Goal: Information Seeking & Learning: Learn about a topic

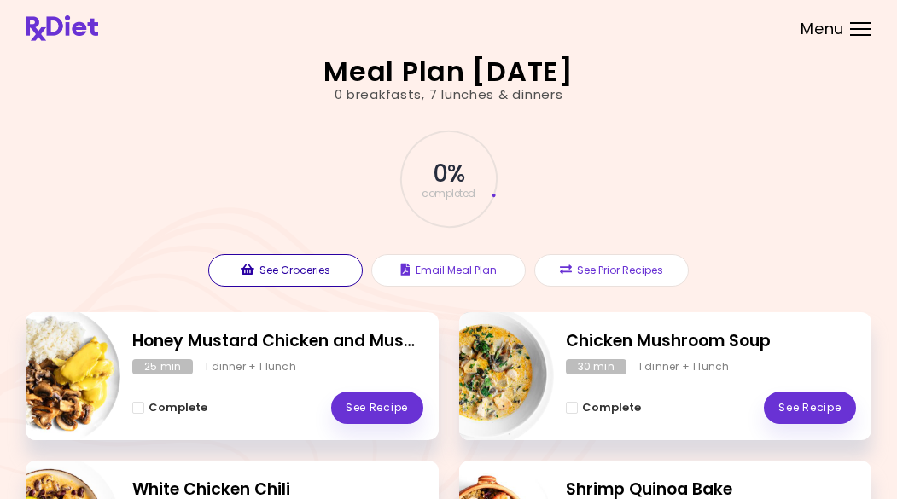
click at [295, 273] on button "See Groceries" at bounding box center [285, 270] width 154 height 32
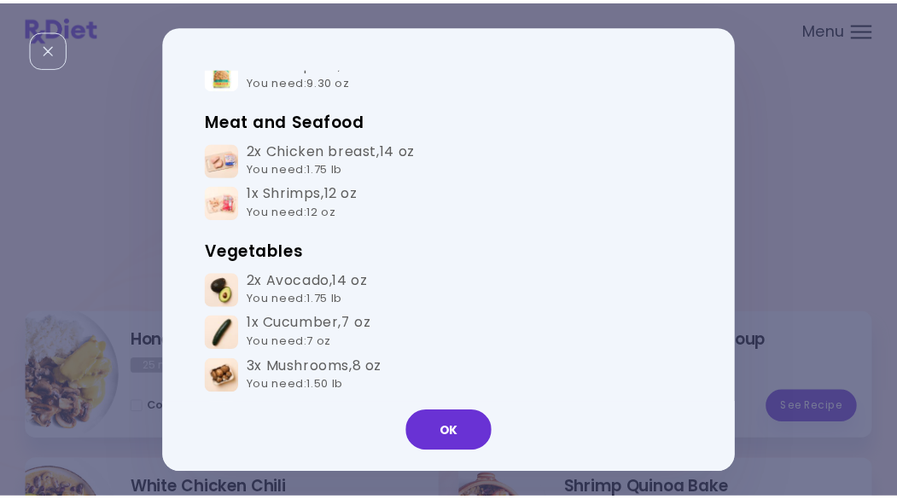
scroll to position [362, 0]
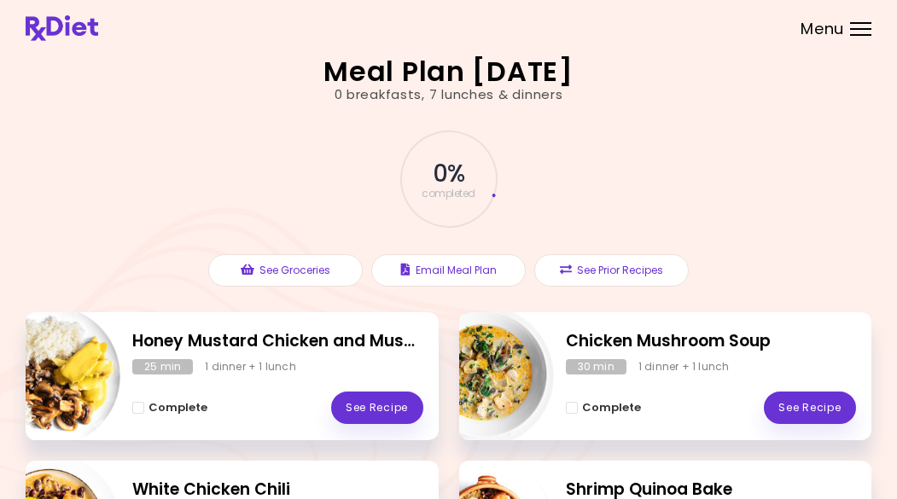
click at [208, 254] on button "See Groceries" at bounding box center [285, 270] width 154 height 32
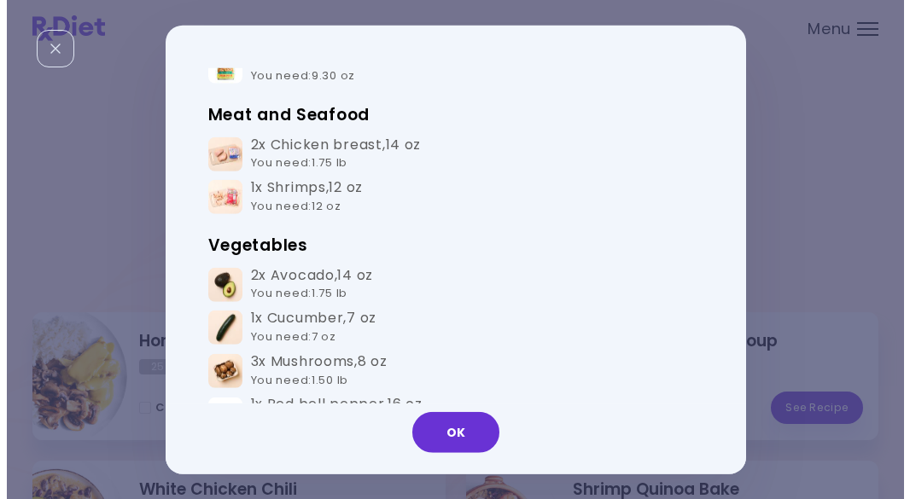
scroll to position [0, 0]
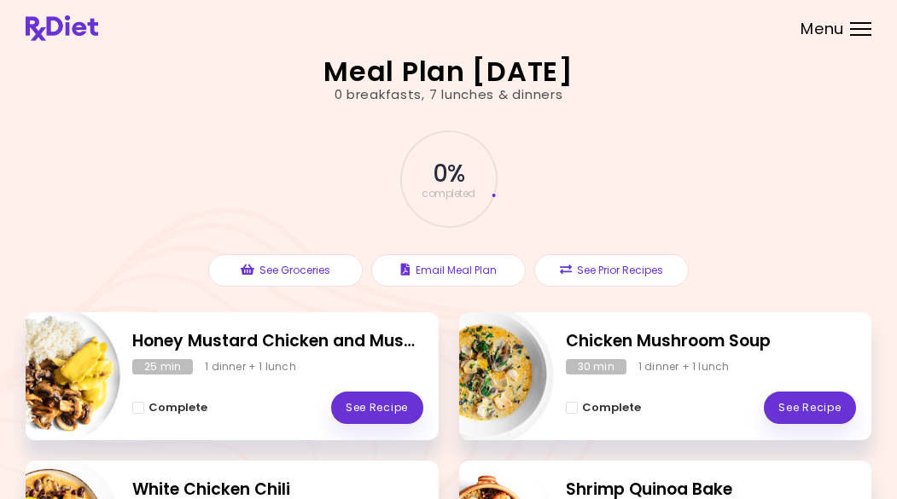
click at [208, 254] on button "See Groceries" at bounding box center [285, 270] width 154 height 32
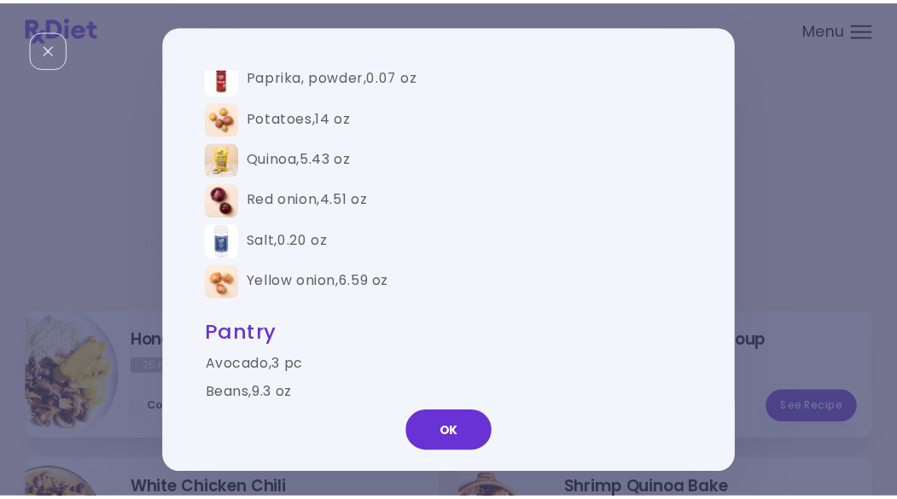
scroll to position [1141, 0]
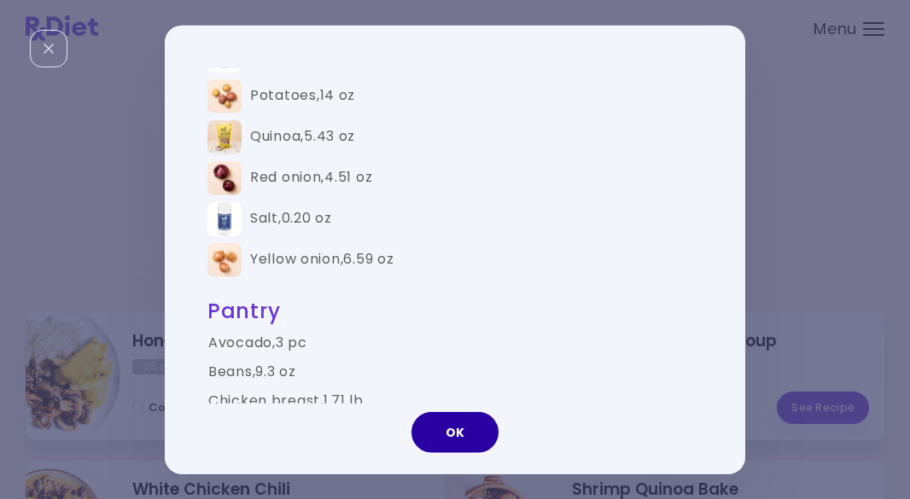
click at [451, 449] on button "OK" at bounding box center [454, 432] width 87 height 41
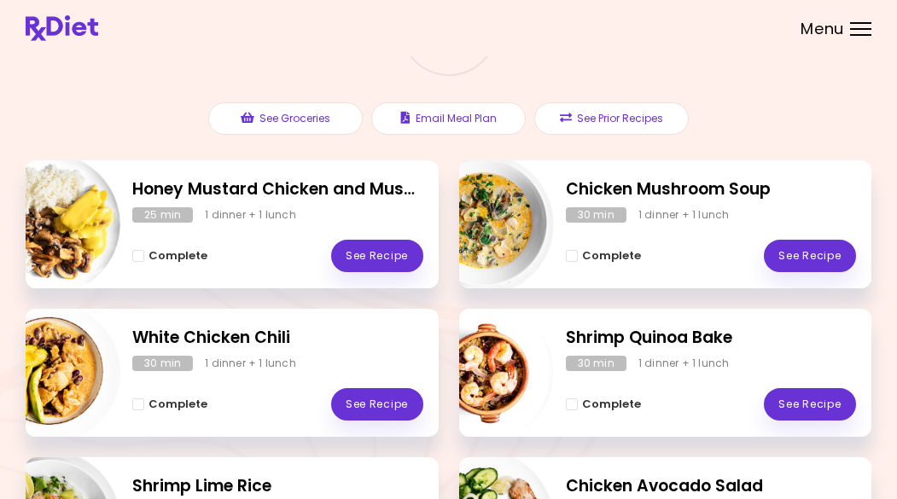
scroll to position [173, 0]
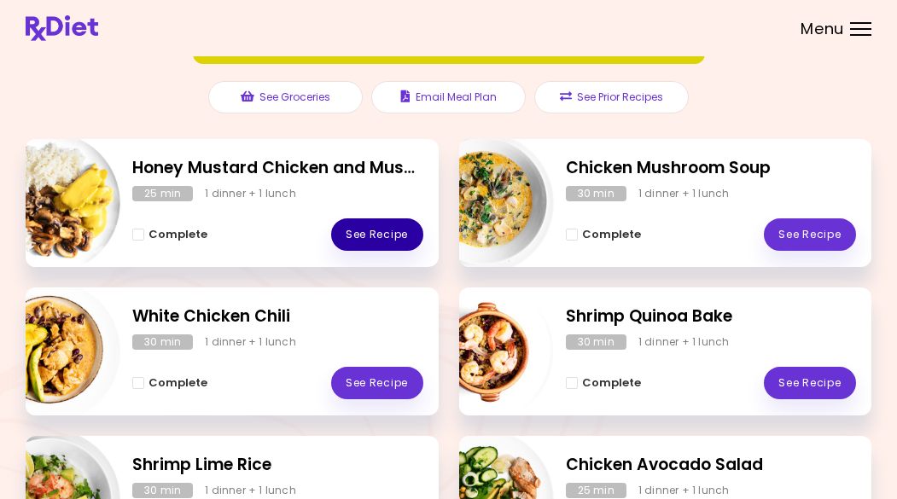
click at [364, 244] on link "See Recipe" at bounding box center [377, 234] width 92 height 32
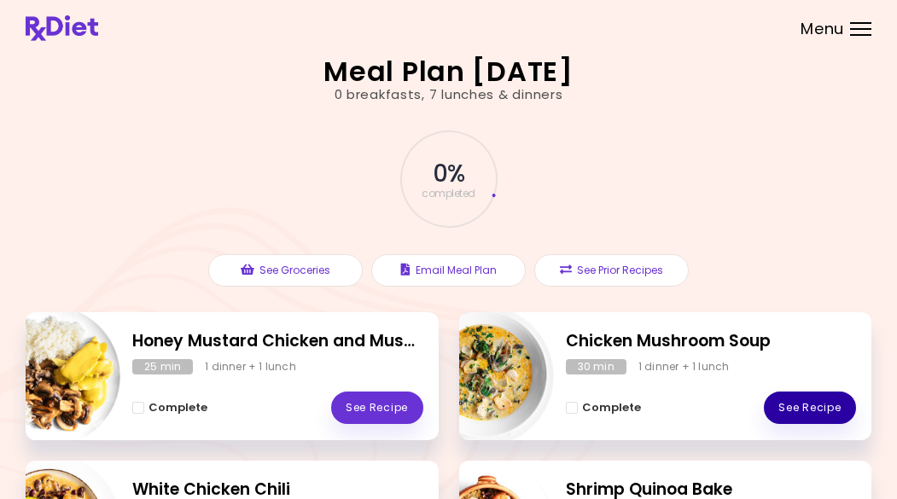
click at [802, 409] on link "See Recipe" at bounding box center [810, 408] width 92 height 32
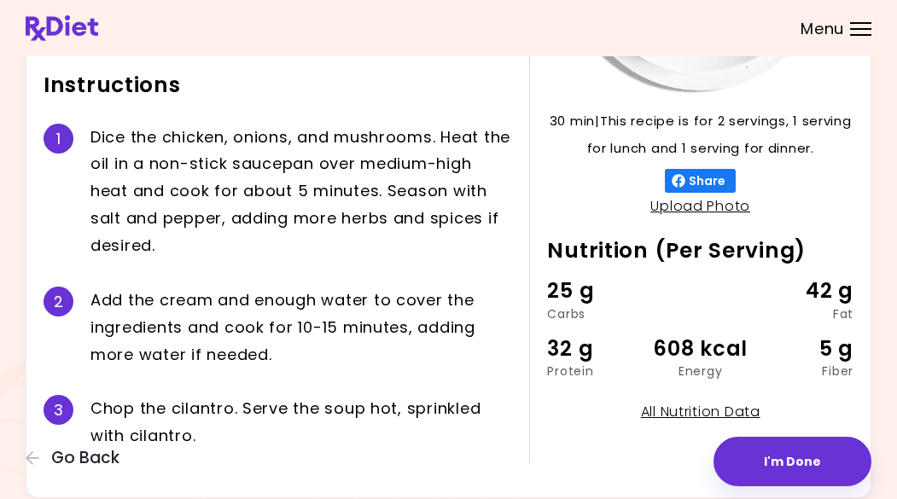
scroll to position [354, 0]
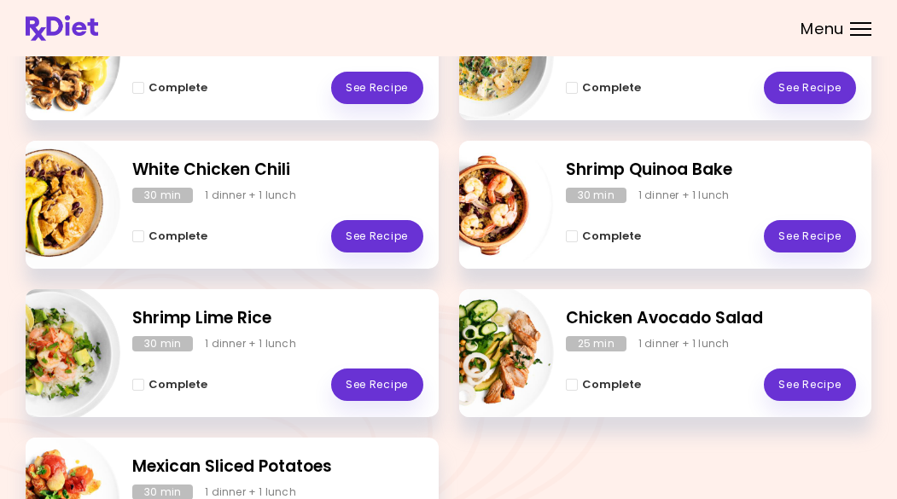
scroll to position [338, 0]
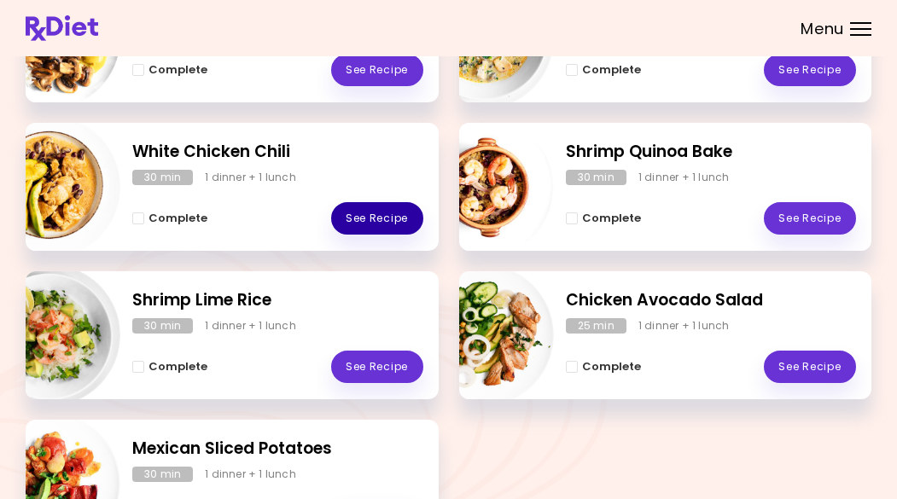
click at [358, 227] on link "See Recipe" at bounding box center [377, 218] width 92 height 32
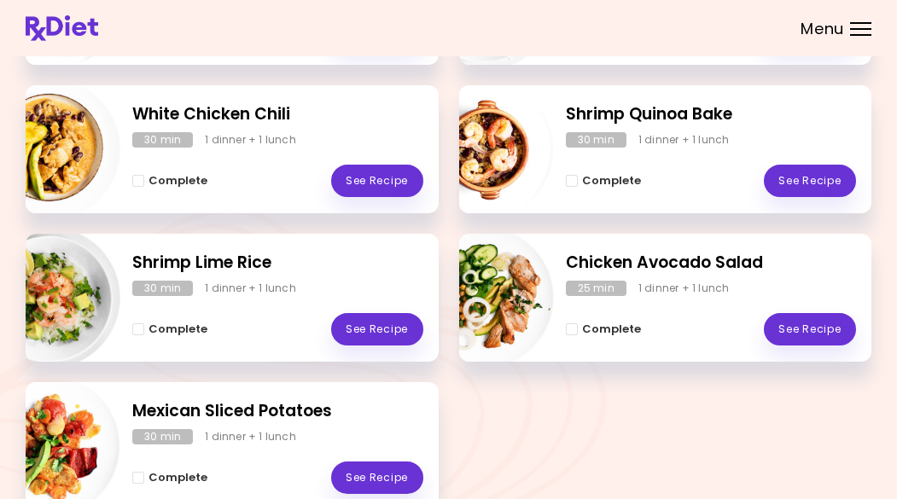
scroll to position [385, 0]
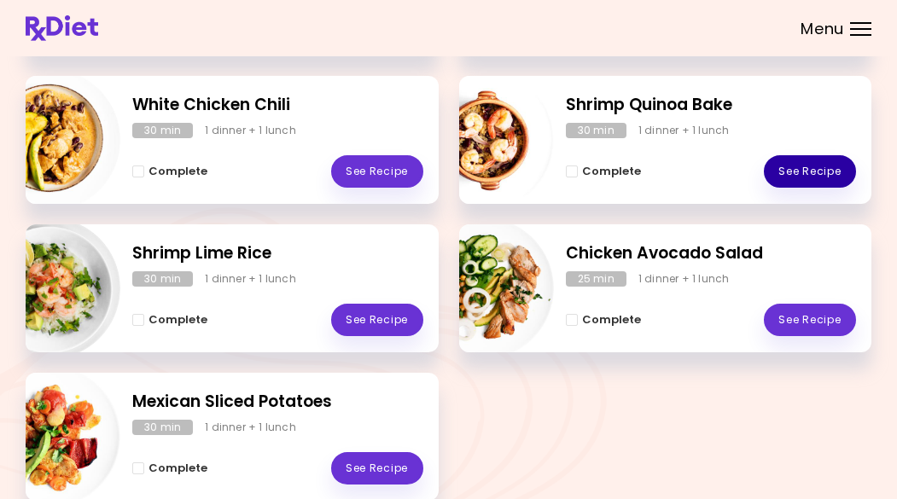
click at [783, 178] on link "See Recipe" at bounding box center [810, 171] width 92 height 32
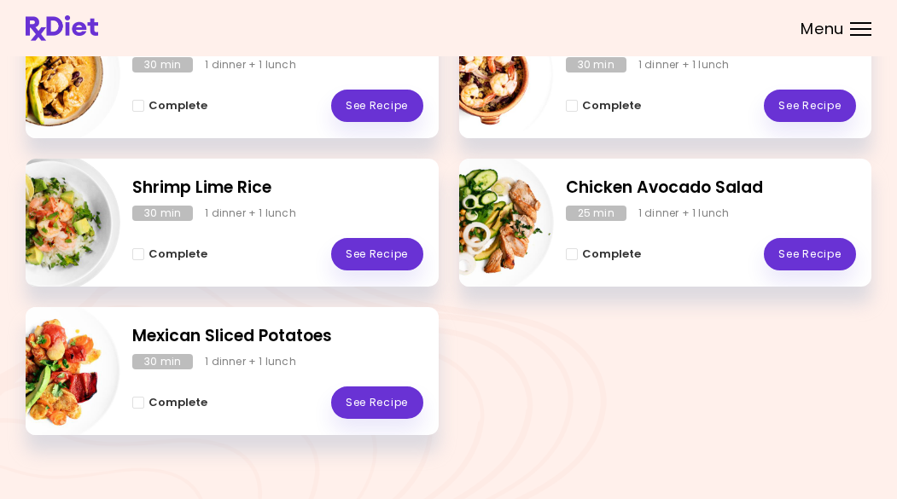
scroll to position [465, 0]
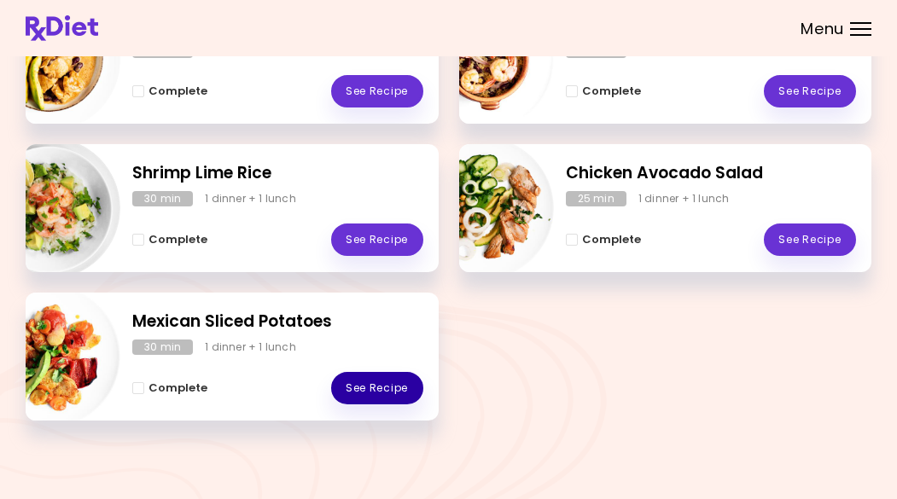
click at [383, 393] on link "See Recipe" at bounding box center [377, 388] width 92 height 32
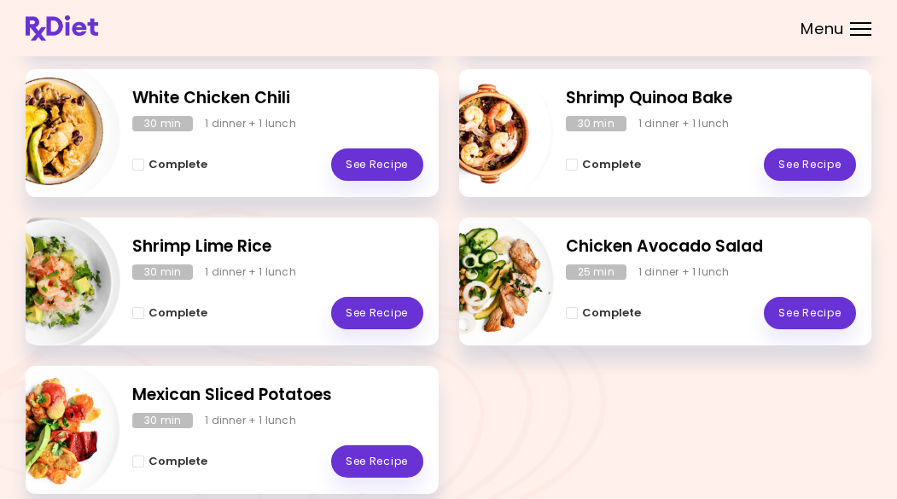
scroll to position [405, 0]
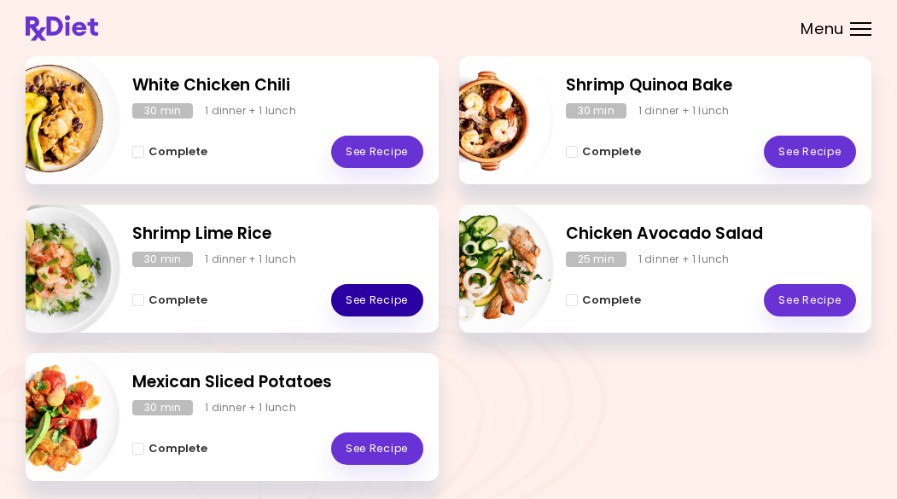
click at [357, 299] on link "See Recipe" at bounding box center [377, 300] width 92 height 32
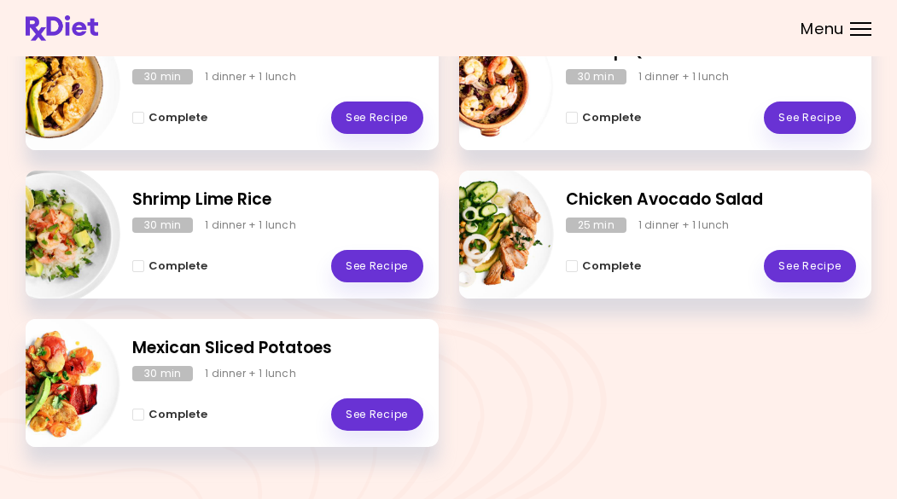
scroll to position [465, 0]
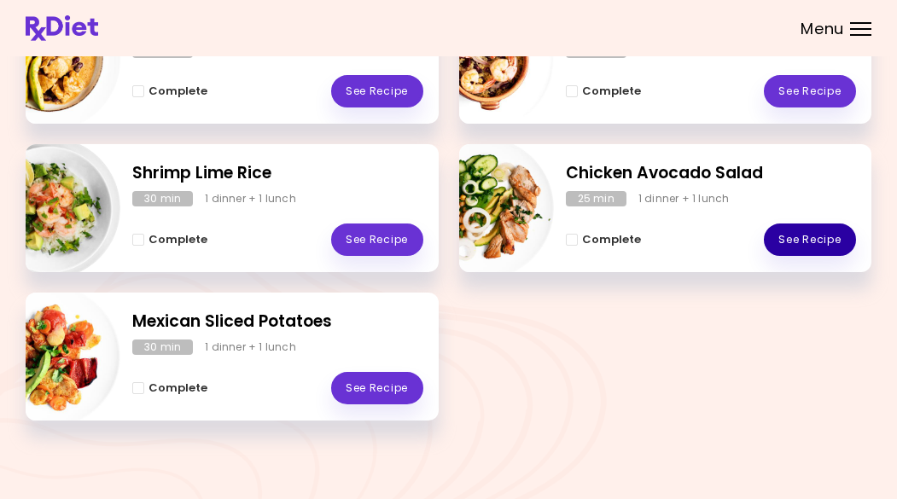
click at [789, 244] on link "See Recipe" at bounding box center [810, 240] width 92 height 32
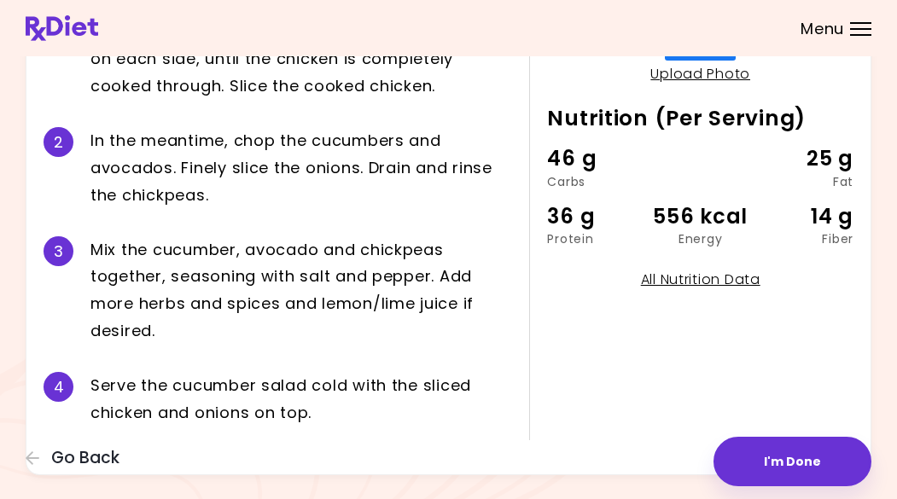
scroll to position [463, 0]
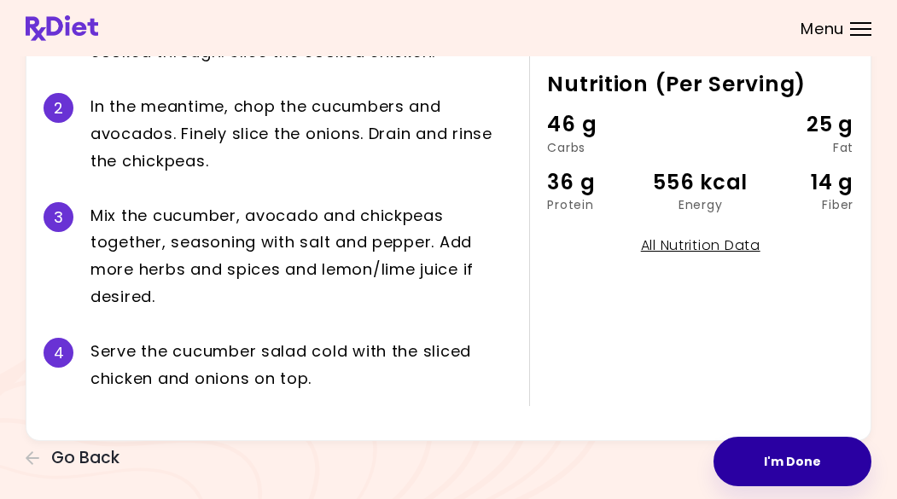
click at [765, 464] on button "I'm Done" at bounding box center [792, 461] width 158 height 49
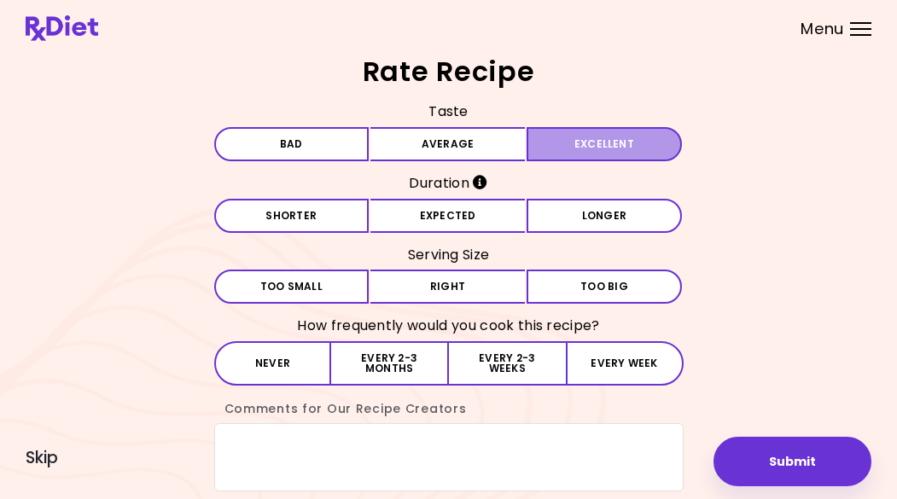
click at [573, 137] on button "Excellent" at bounding box center [604, 144] width 155 height 34
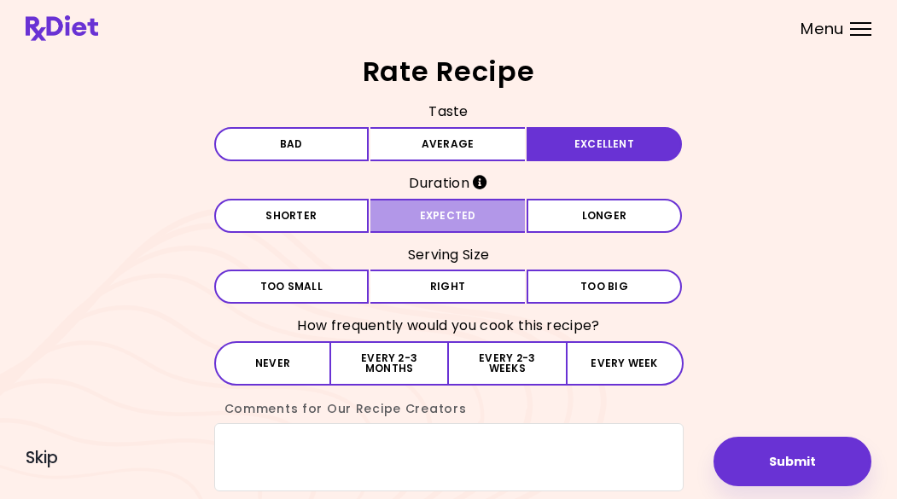
click at [477, 223] on button "Expected" at bounding box center [447, 216] width 155 height 34
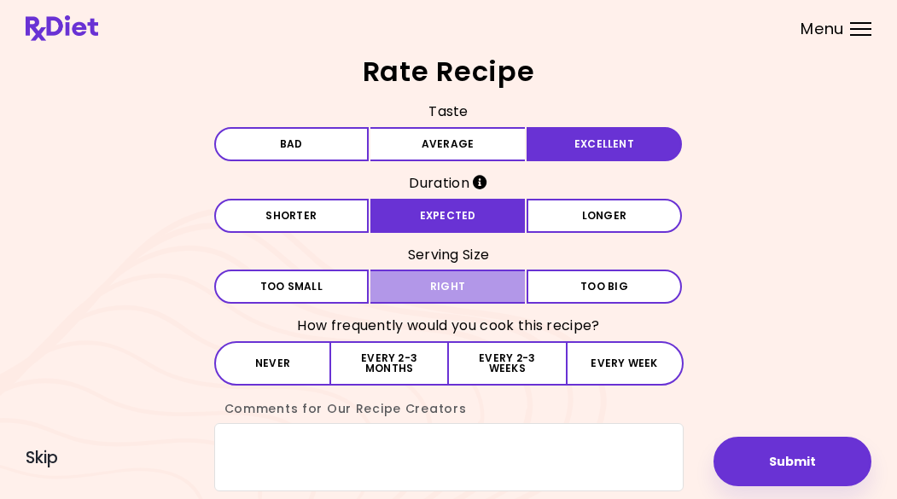
drag, startPoint x: 487, startPoint y: 287, endPoint x: 482, endPoint y: 294, distance: 9.2
click at [487, 288] on button "Right" at bounding box center [447, 287] width 155 height 34
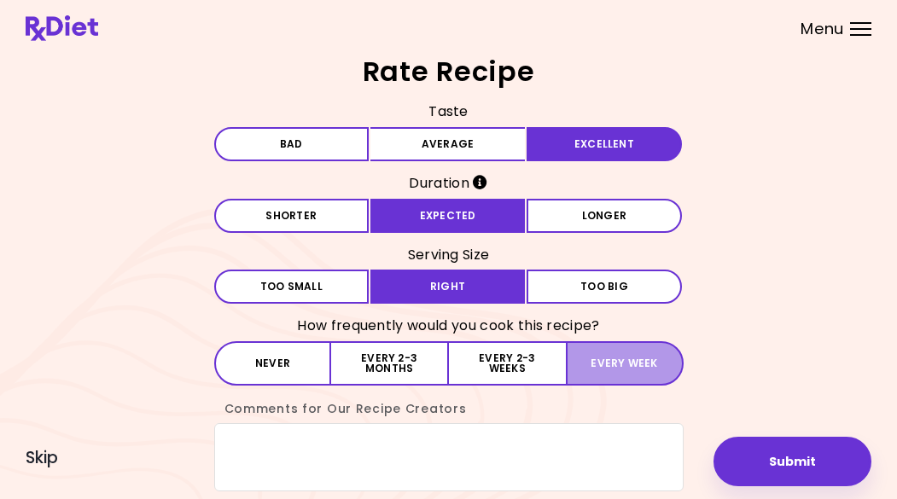
click at [623, 372] on button "Every week" at bounding box center [625, 363] width 118 height 44
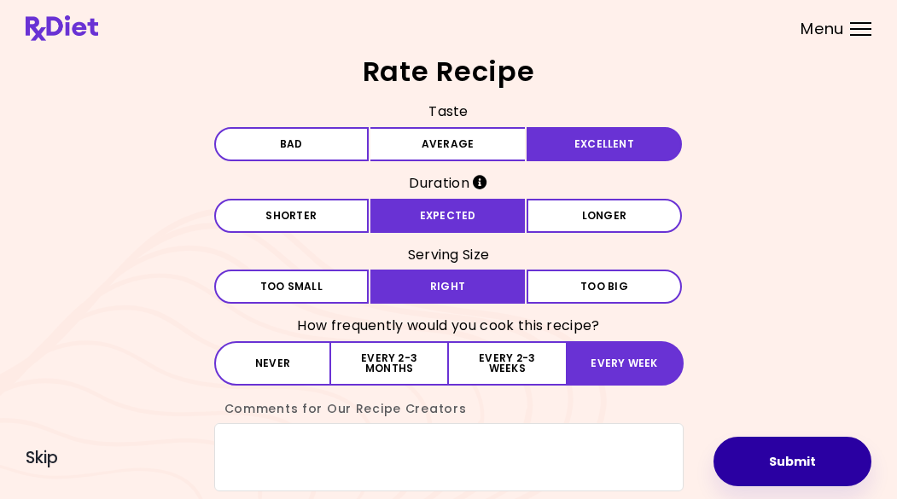
click at [793, 463] on button "Submit" at bounding box center [792, 461] width 158 height 49
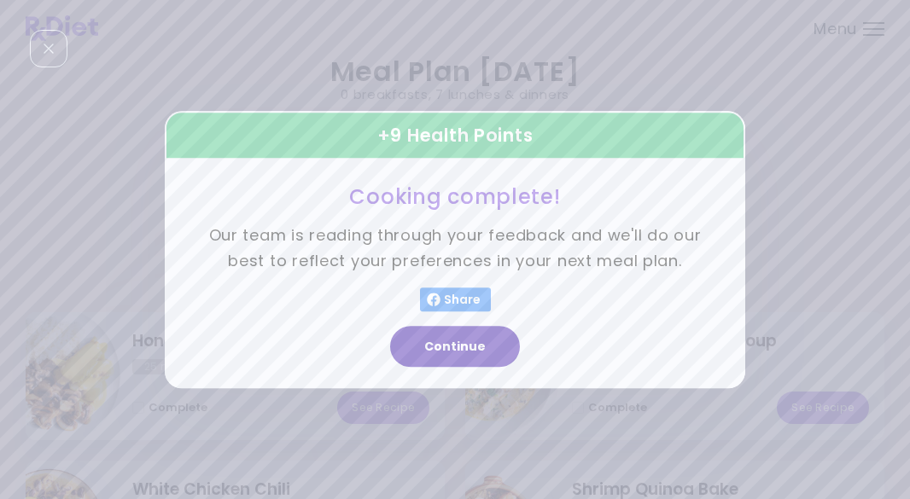
click at [449, 348] on button "Continue" at bounding box center [455, 346] width 130 height 41
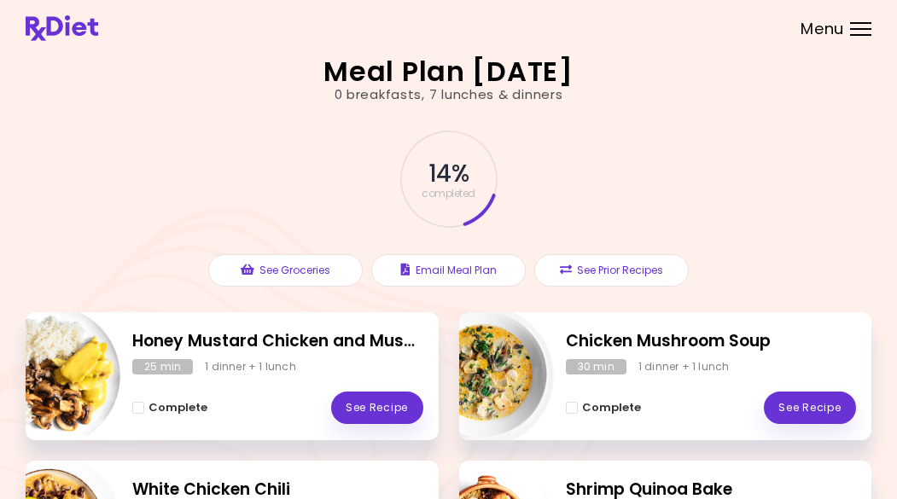
drag, startPoint x: 896, startPoint y: 102, endPoint x: 890, endPoint y: 207, distance: 106.0
click at [890, 210] on div "Meal Plan [DATE] 0 breakfasts , 7 lunches & dinners 14 % completed In order to …" at bounding box center [448, 482] width 897 height 964
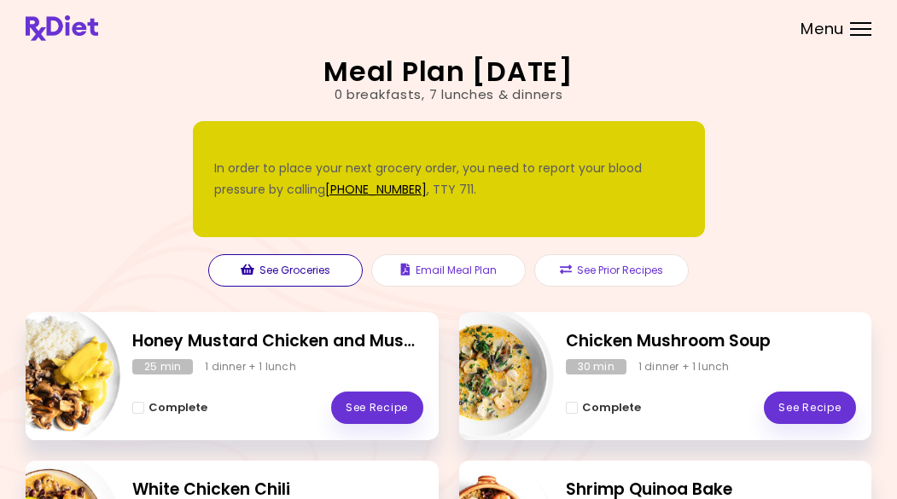
click at [306, 270] on button "See Groceries" at bounding box center [285, 270] width 154 height 32
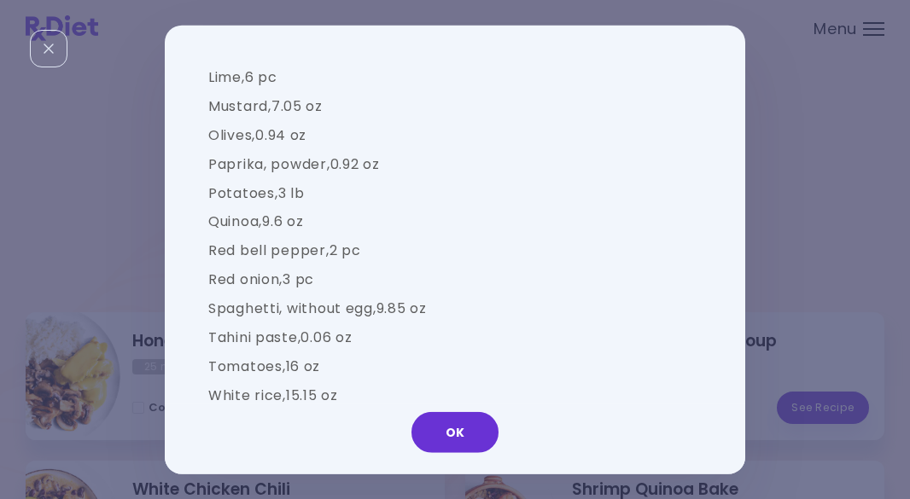
scroll to position [1641, 0]
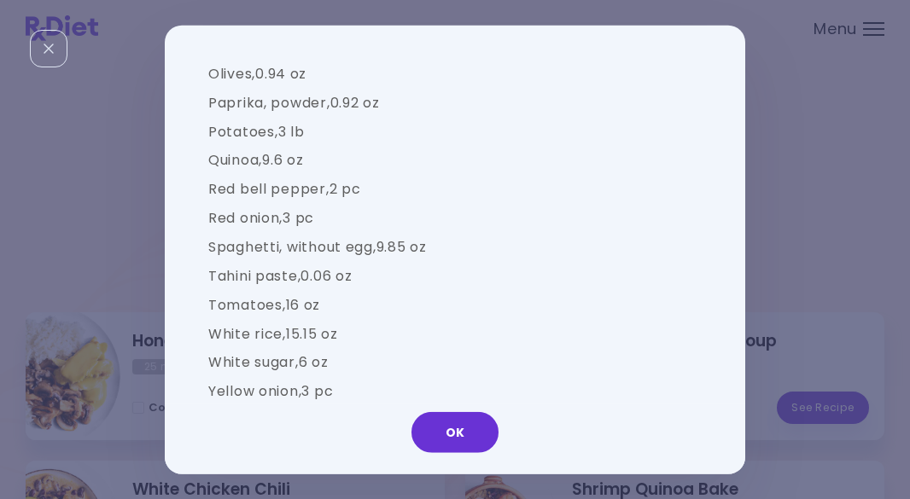
drag, startPoint x: 730, startPoint y: 371, endPoint x: 747, endPoint y: 247, distance: 125.8
click at [747, 247] on div "Groceries Please check the groceries you received to confirm they include the f…" at bounding box center [455, 249] width 910 height 499
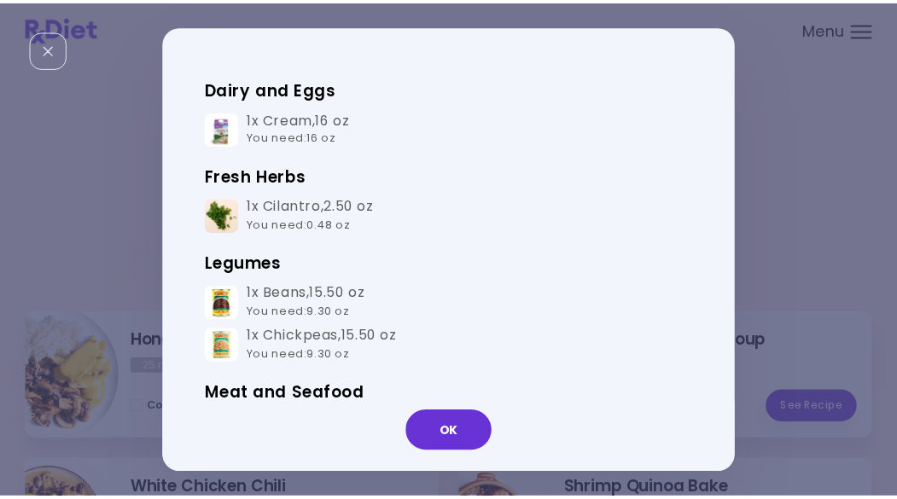
scroll to position [0, 0]
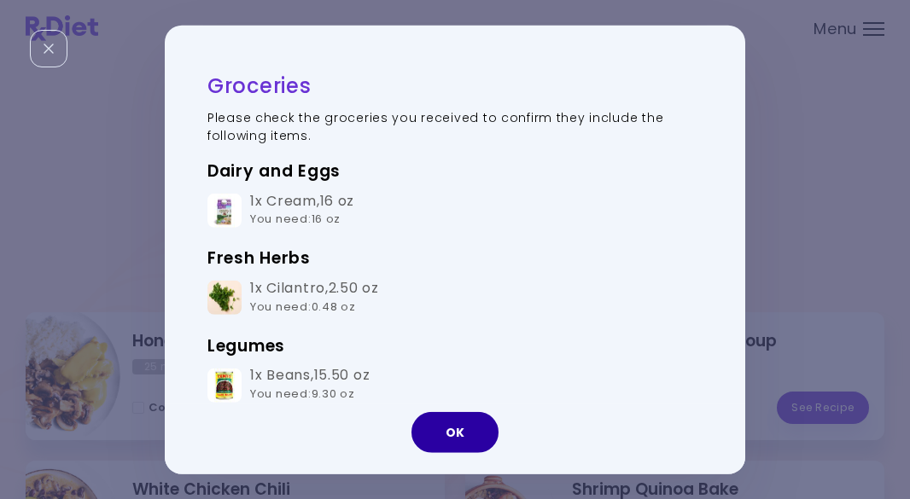
click at [463, 430] on button "OK" at bounding box center [454, 432] width 87 height 41
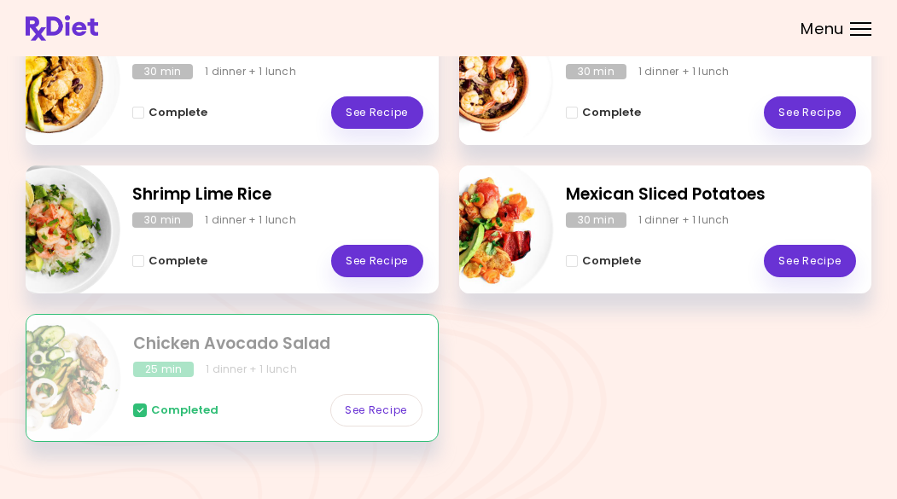
scroll to position [465, 0]
